Goal: Information Seeking & Learning: Learn about a topic

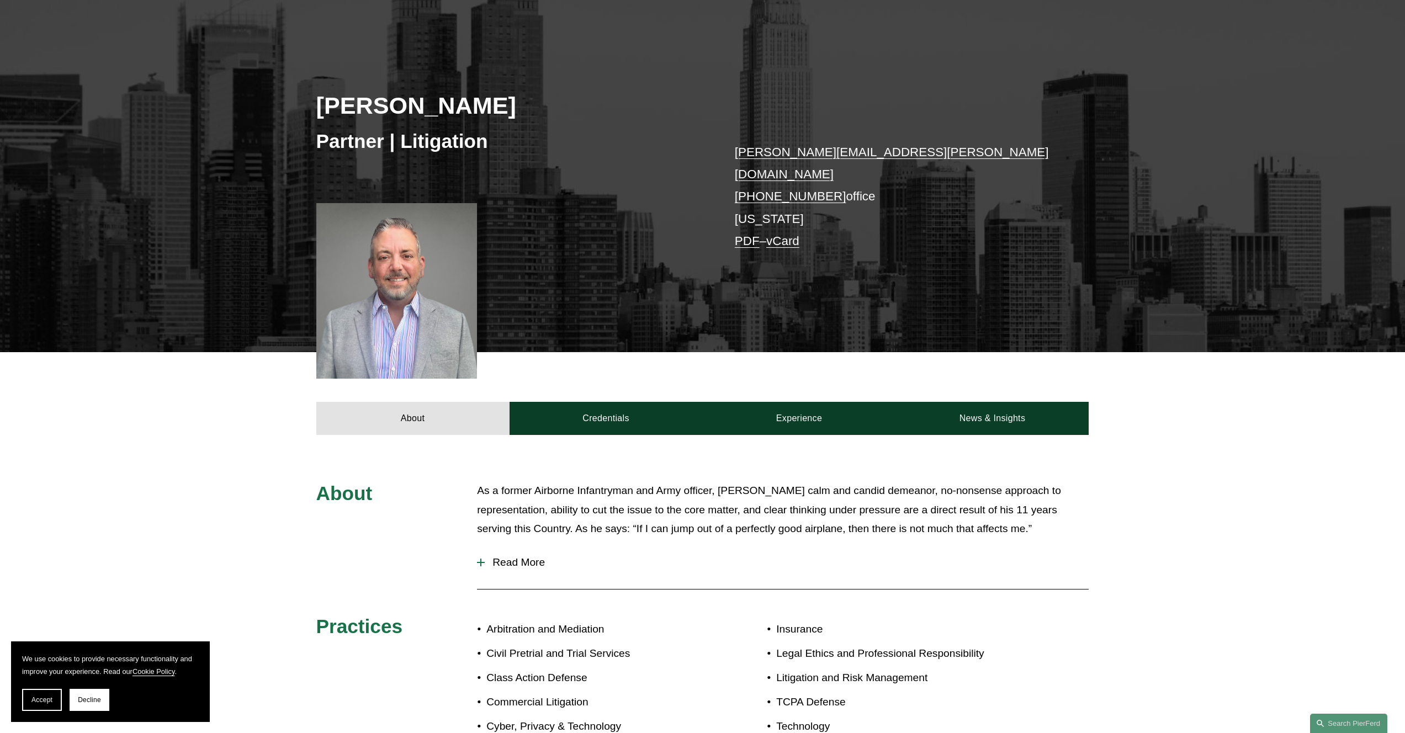
scroll to position [453, 0]
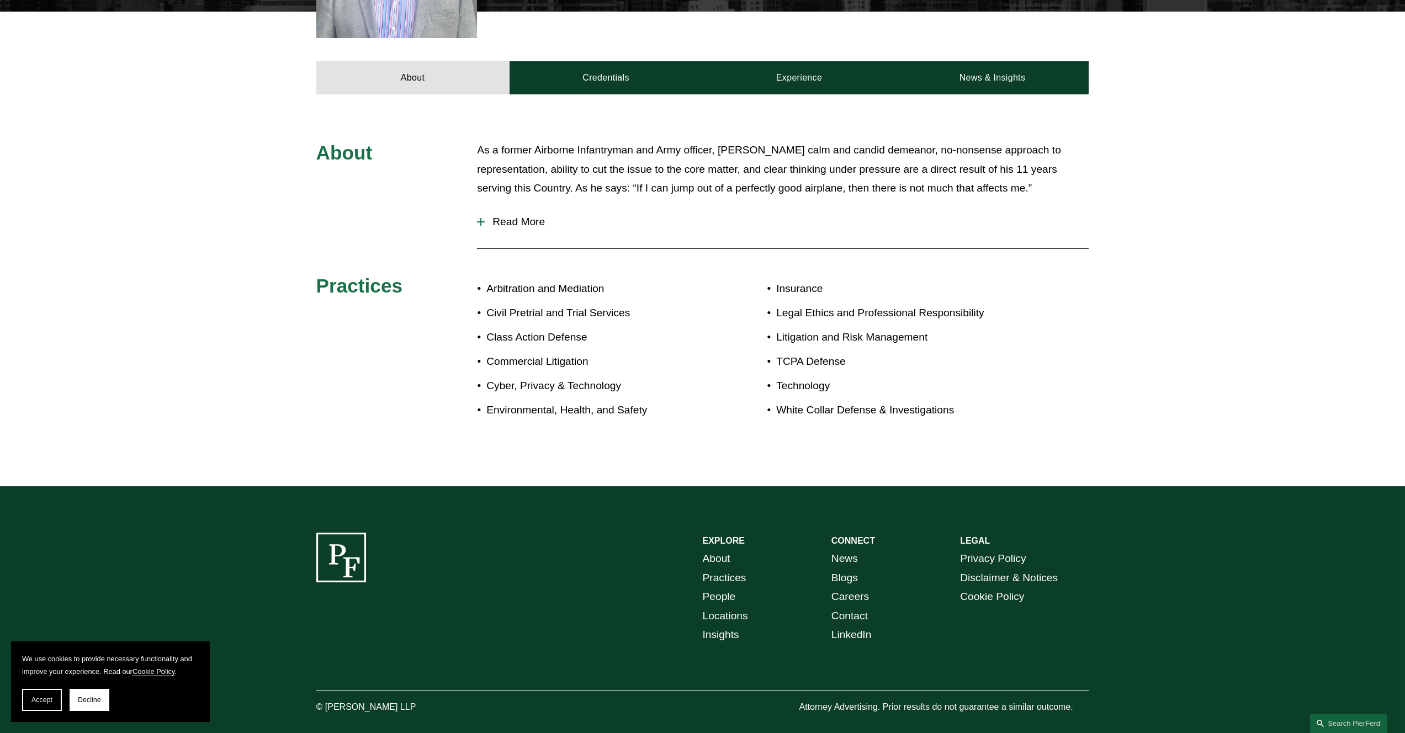
click at [588, 96] on div "About As a former Airborne Infantryman and Army officer, [PERSON_NAME] calm and…" at bounding box center [702, 290] width 1405 height 392
click at [640, 65] on link "Credentials" at bounding box center [606, 77] width 193 height 33
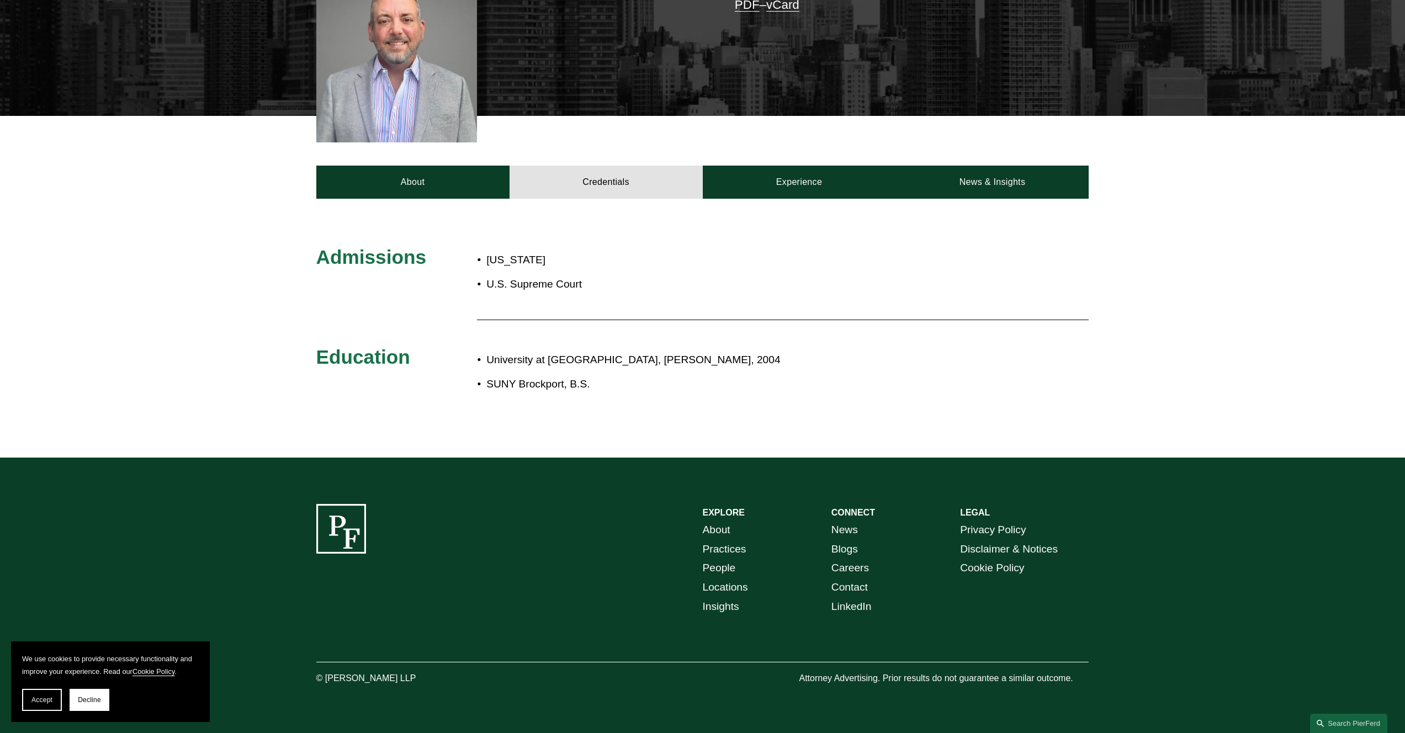
scroll to position [339, 0]
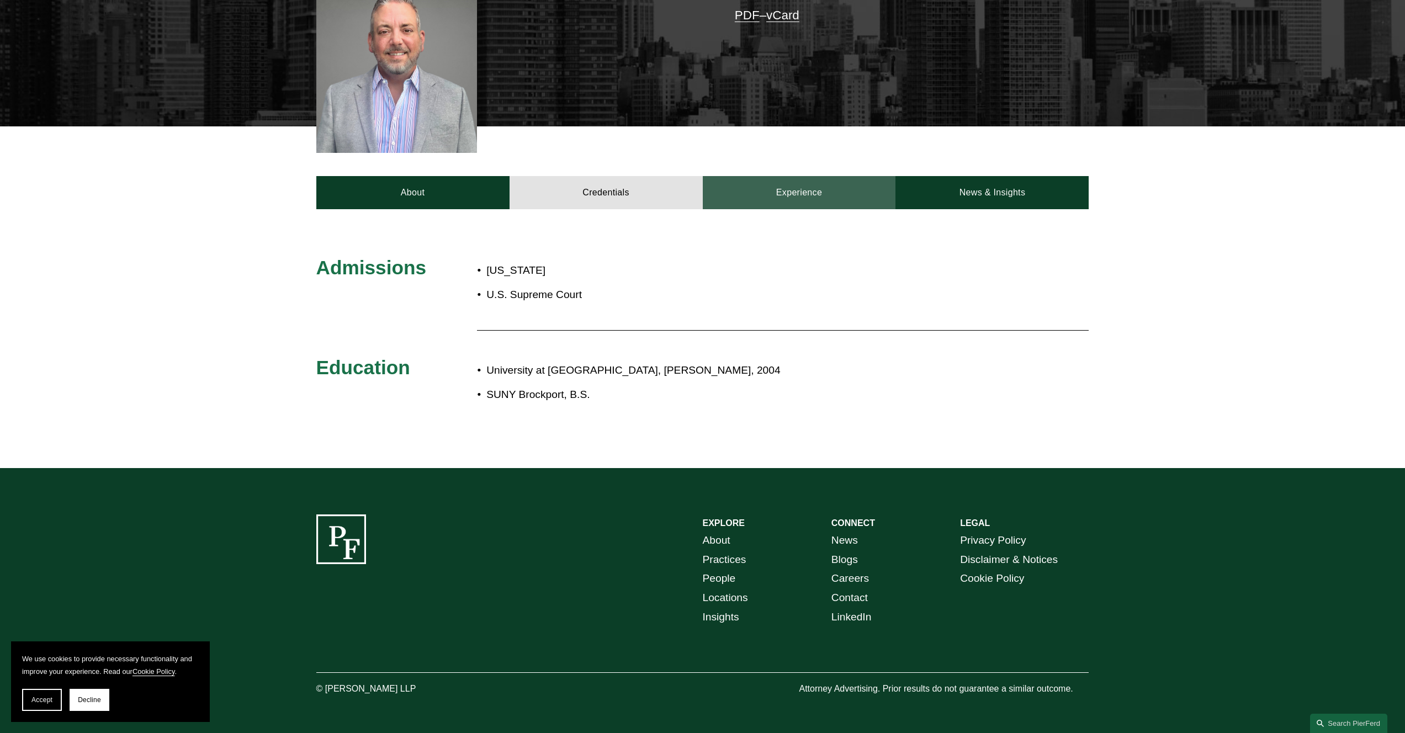
click at [791, 195] on link "Experience" at bounding box center [799, 192] width 193 height 33
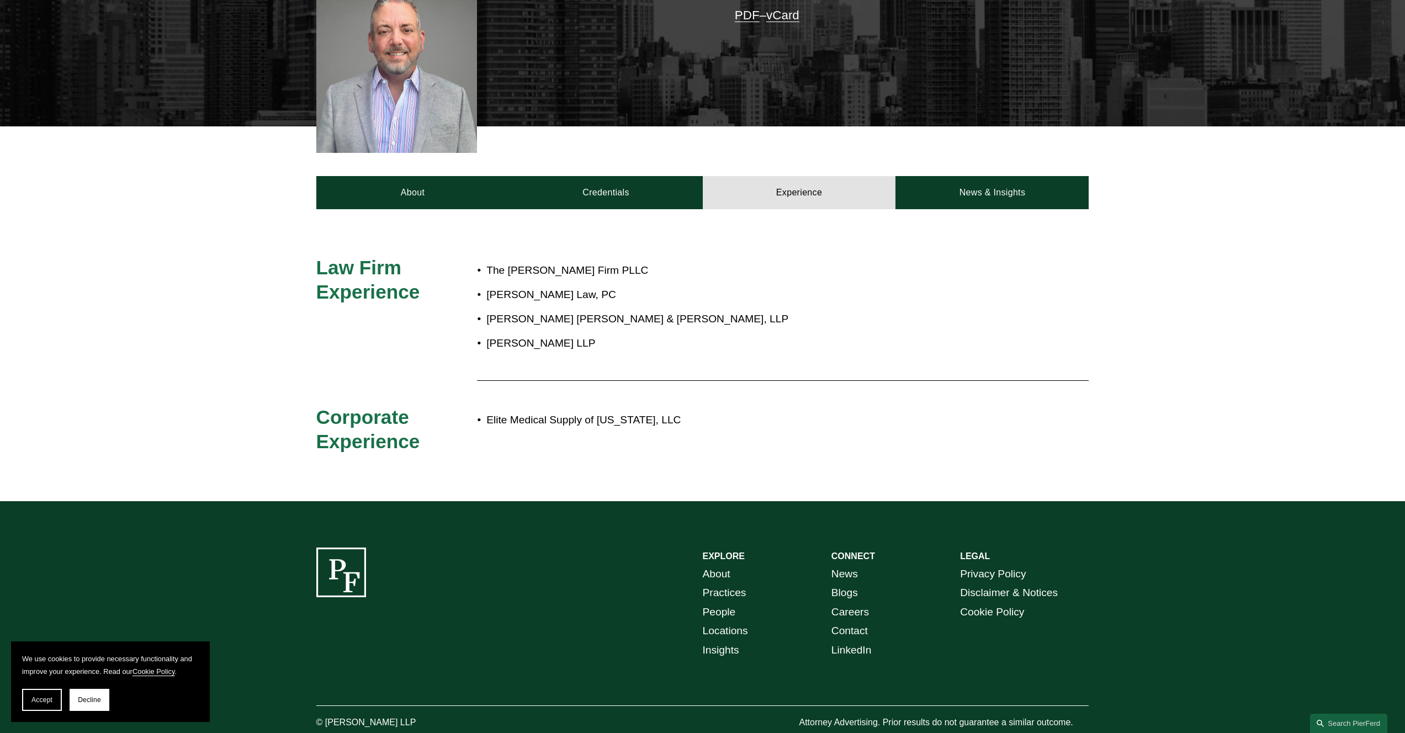
click at [599, 209] on div "Law Firm Experience The [PERSON_NAME] Firm PLLC [PERSON_NAME] Law, PC [PERSON_N…" at bounding box center [702, 355] width 1405 height 292
click at [642, 178] on link "Credentials" at bounding box center [606, 192] width 193 height 33
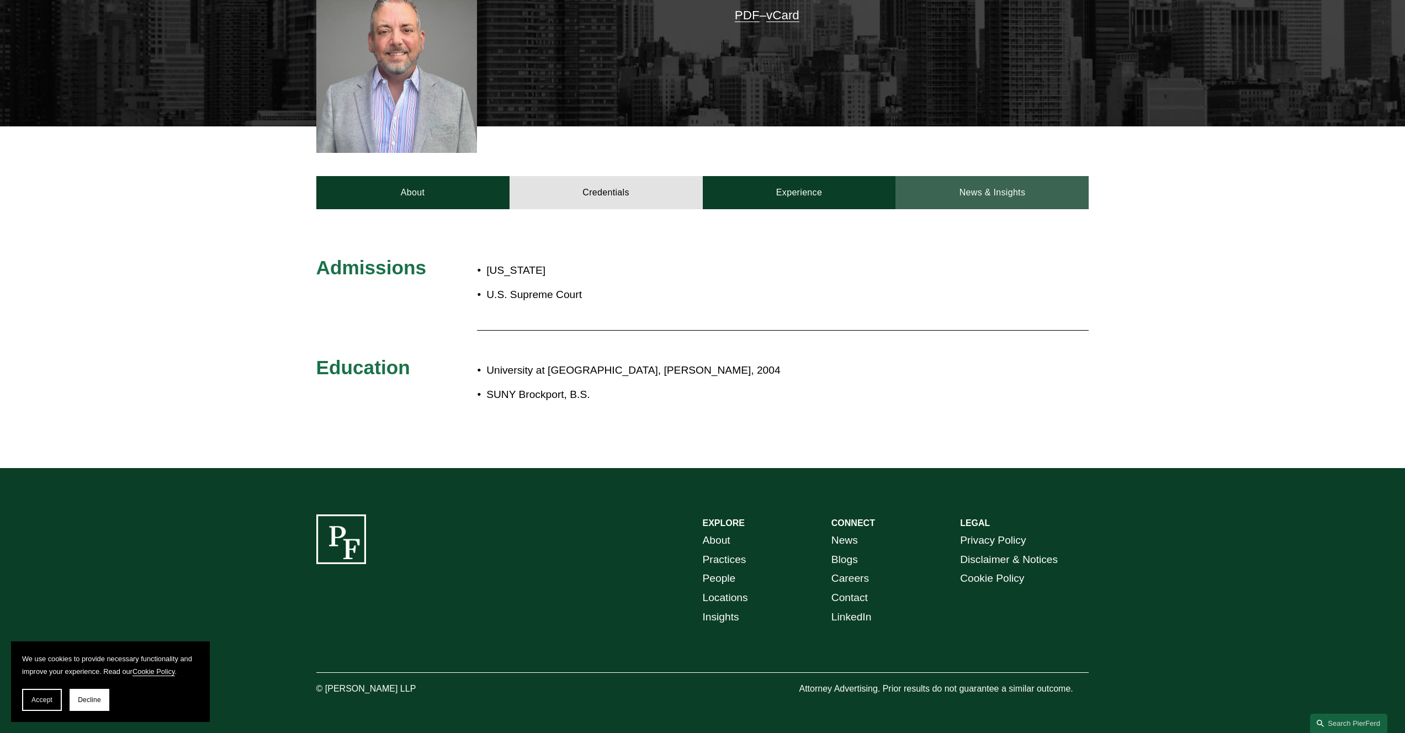
click at [1088, 176] on link "News & Insights" at bounding box center [992, 192] width 193 height 33
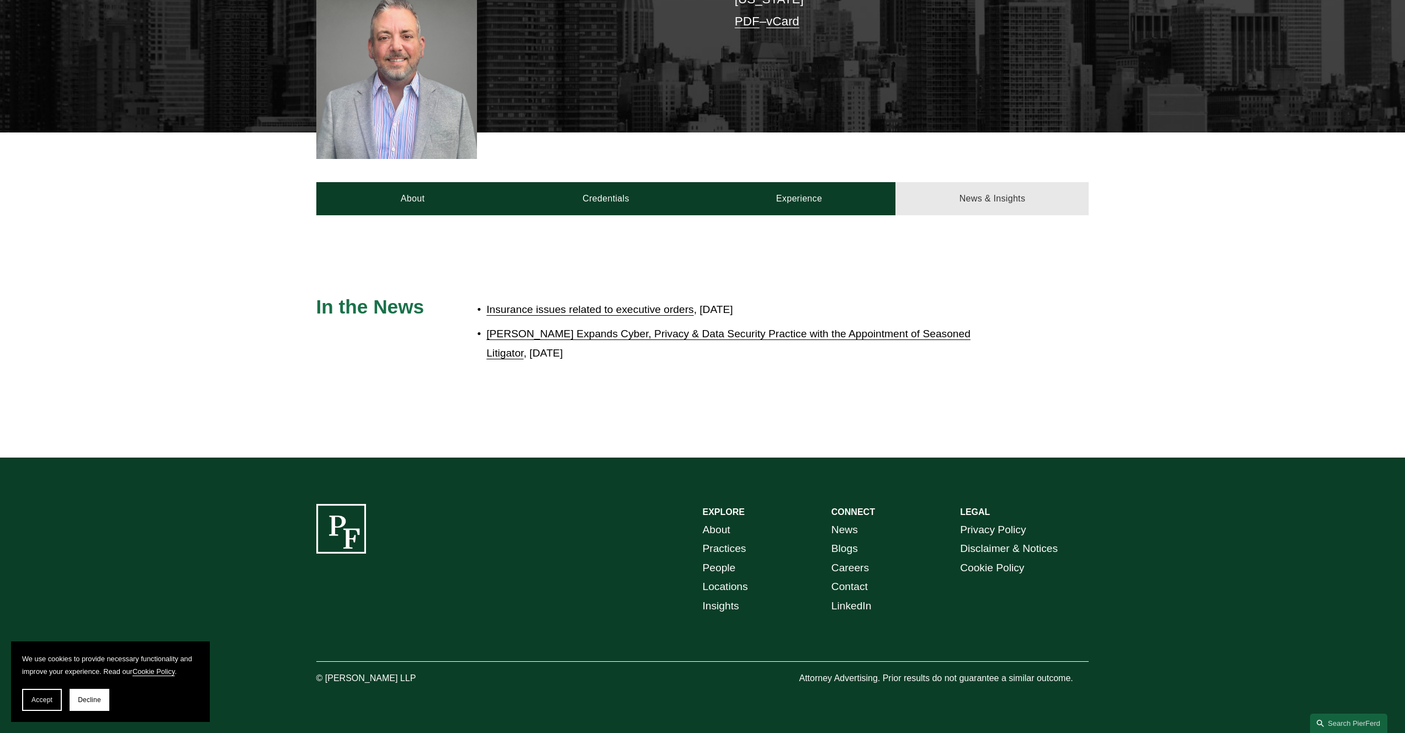
scroll to position [321, 0]
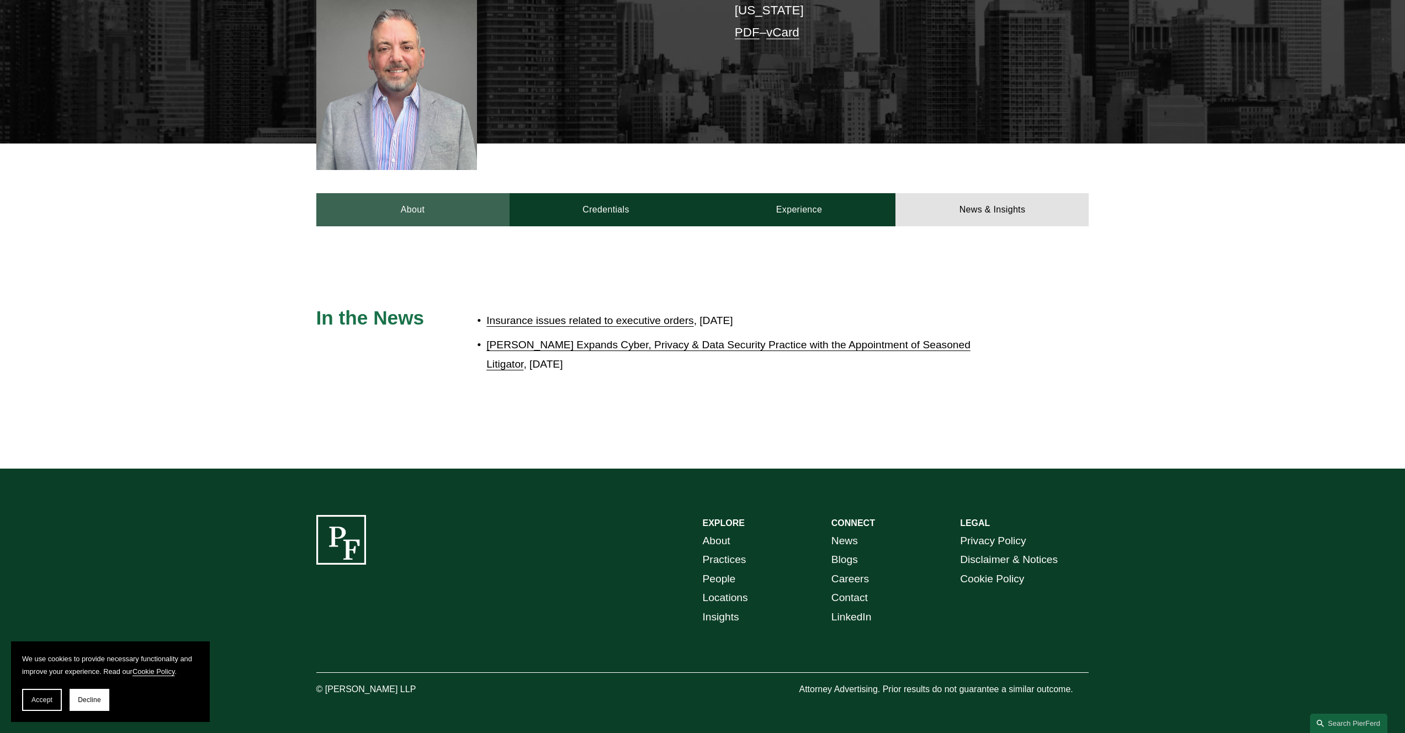
click at [395, 206] on link "About" at bounding box center [412, 209] width 193 height 33
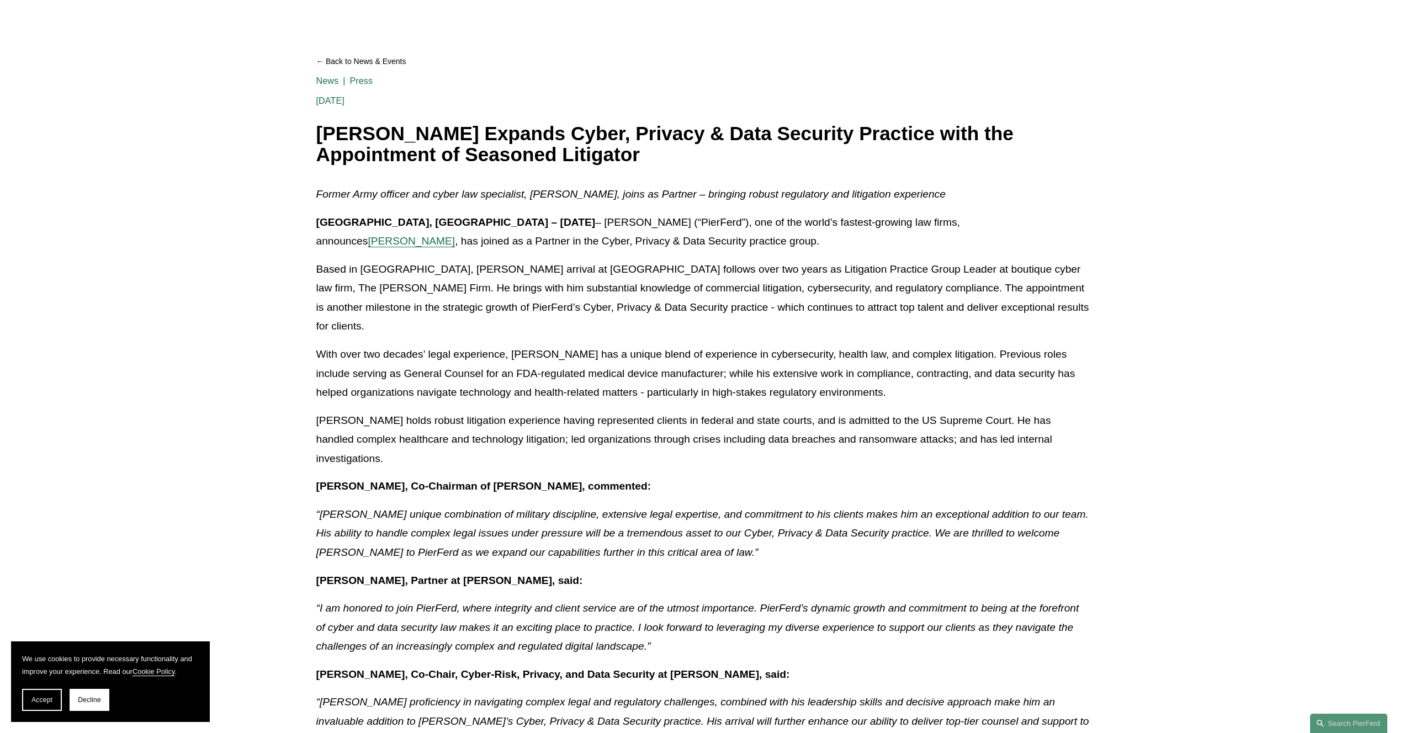
scroll to position [120, 0]
